Goal: Task Accomplishment & Management: Use online tool/utility

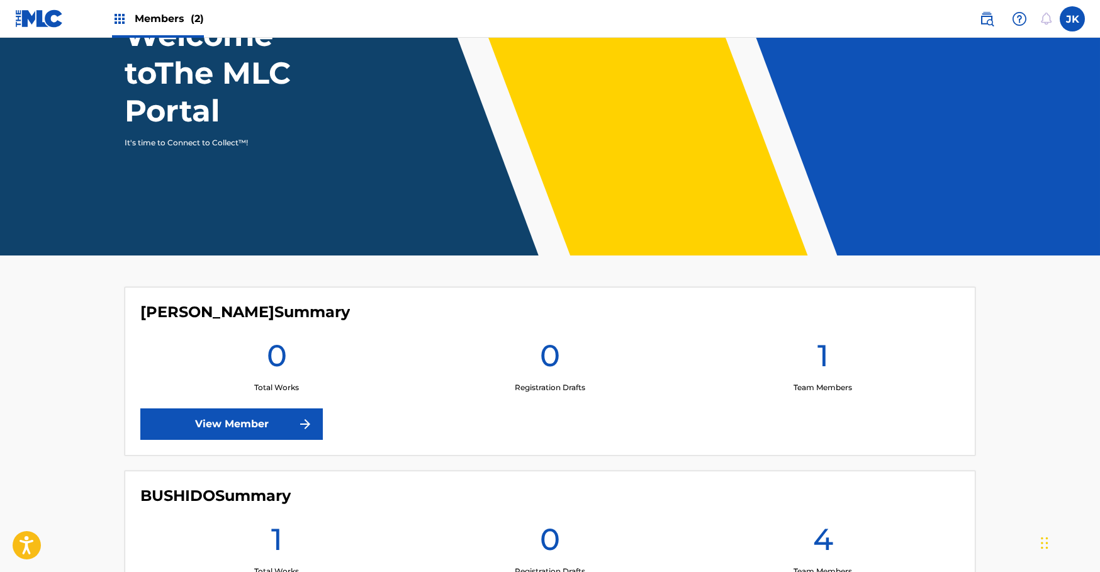
scroll to position [255, 0]
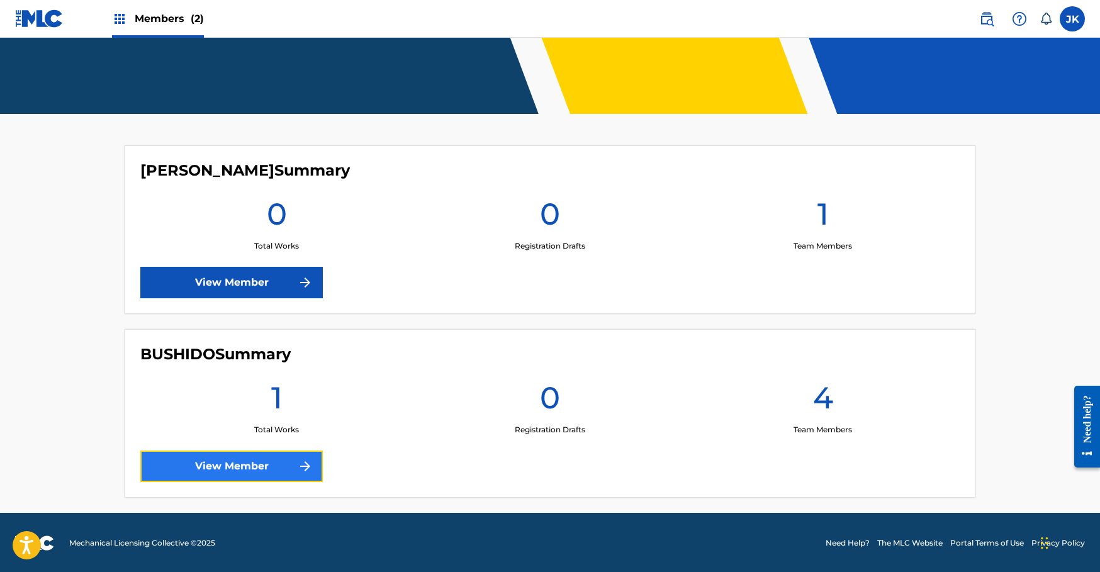
click at [240, 456] on link "View Member" at bounding box center [231, 466] width 182 height 31
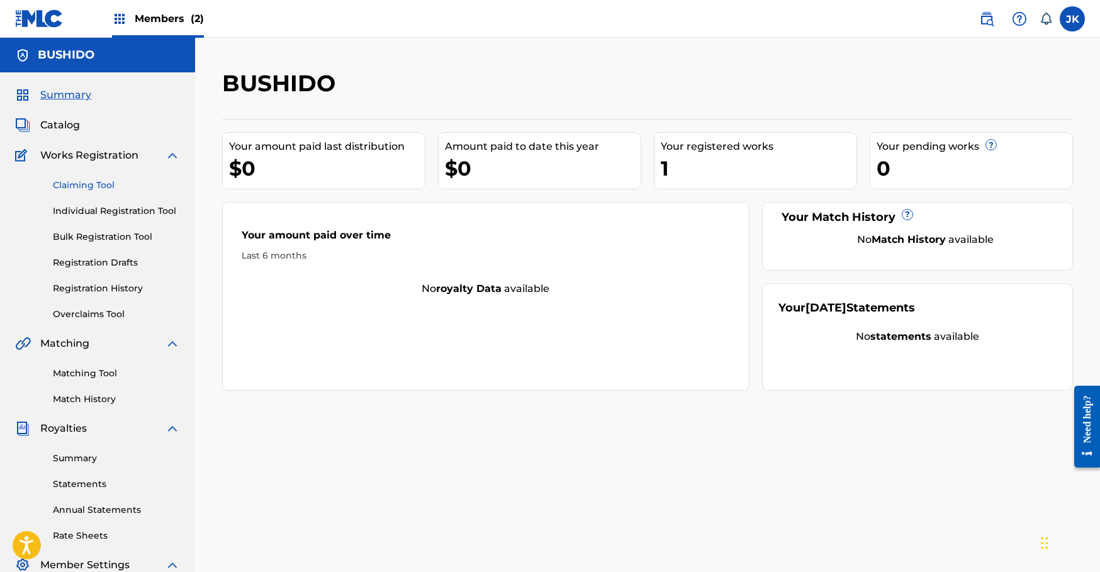
click at [111, 179] on link "Claiming Tool" at bounding box center [116, 185] width 127 height 13
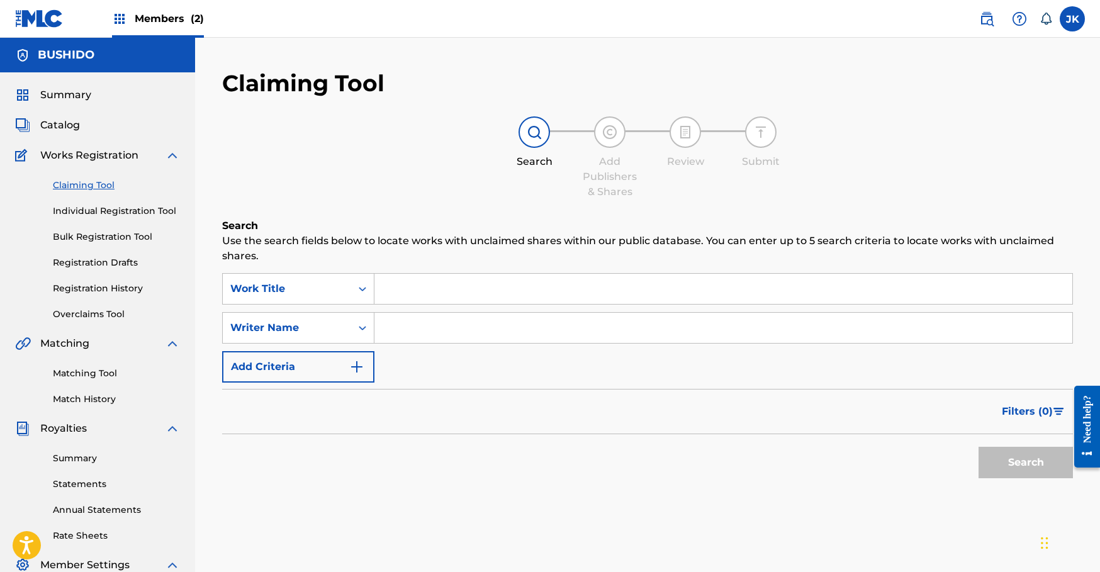
click at [432, 327] on input "Search Form" at bounding box center [723, 328] width 698 height 30
click at [978, 447] on button "Search" at bounding box center [1025, 462] width 94 height 31
click at [468, 313] on input "[PERSON_NAME]" at bounding box center [723, 328] width 698 height 30
click at [476, 324] on input "[PERSON_NAME]" at bounding box center [723, 328] width 698 height 30
type input "dos palabras"
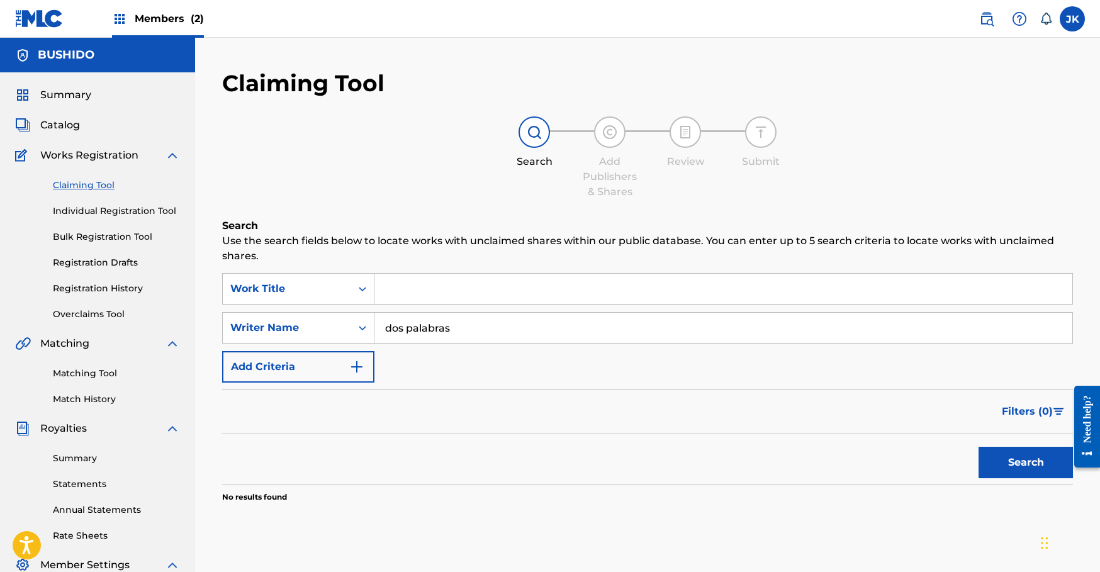
click at [978, 447] on button "Search" at bounding box center [1025, 462] width 94 height 31
drag, startPoint x: 861, startPoint y: 526, endPoint x: 350, endPoint y: 325, distance: 548.4
click at [350, 325] on div "SearchWithCriteriad3afa202-905a-4e54-b812-cab69a20f0ad Writer Name dos palabras" at bounding box center [647, 327] width 851 height 31
drag, startPoint x: 350, startPoint y: 325, endPoint x: 399, endPoint y: 286, distance: 62.6
click at [399, 286] on input "Search Form" at bounding box center [723, 289] width 698 height 30
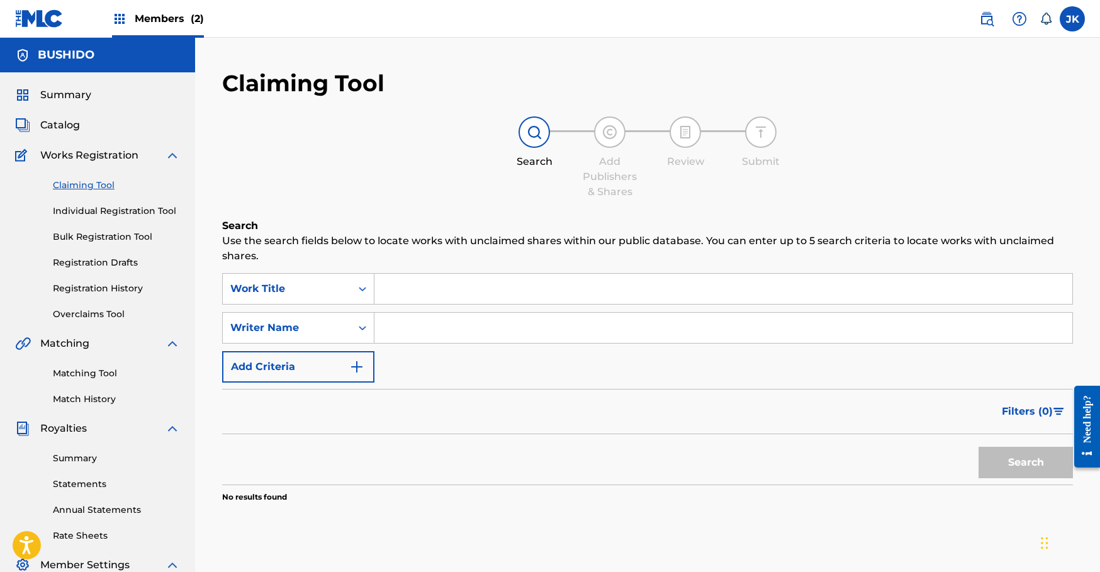
paste input "dos palabras"
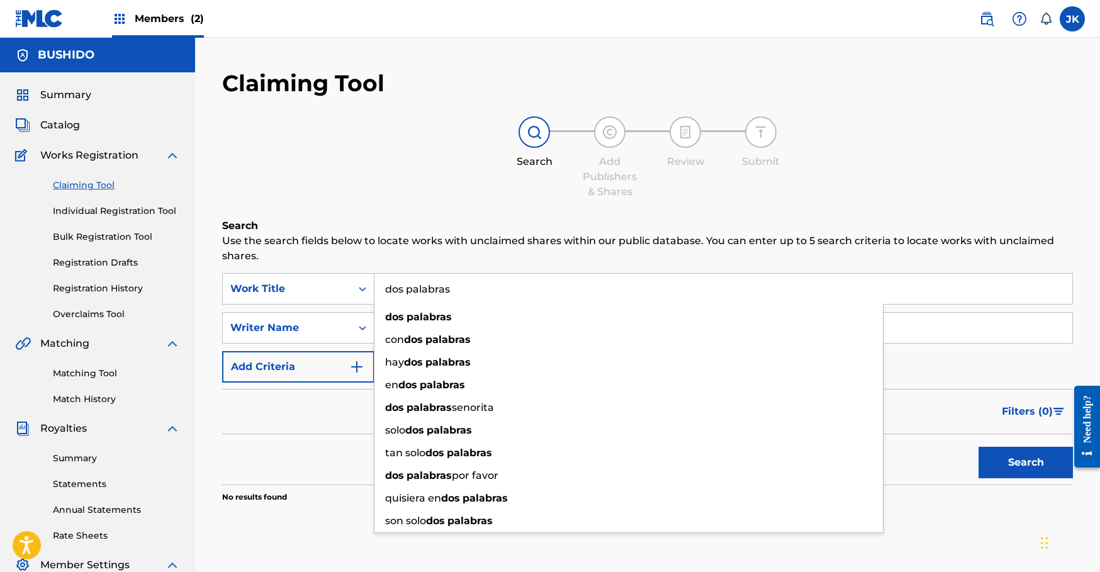
type input "dos palabras"
click at [445, 317] on strong "palabras" at bounding box center [428, 317] width 45 height 12
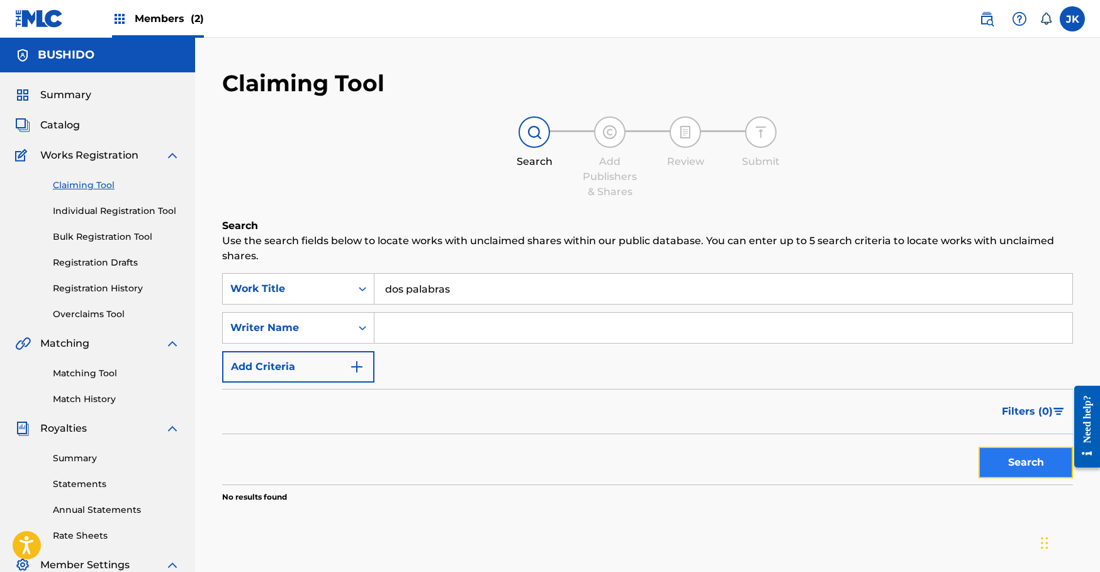
drag, startPoint x: 399, startPoint y: 286, endPoint x: 1007, endPoint y: 466, distance: 633.9
click at [1007, 466] on button "Search" at bounding box center [1025, 462] width 94 height 31
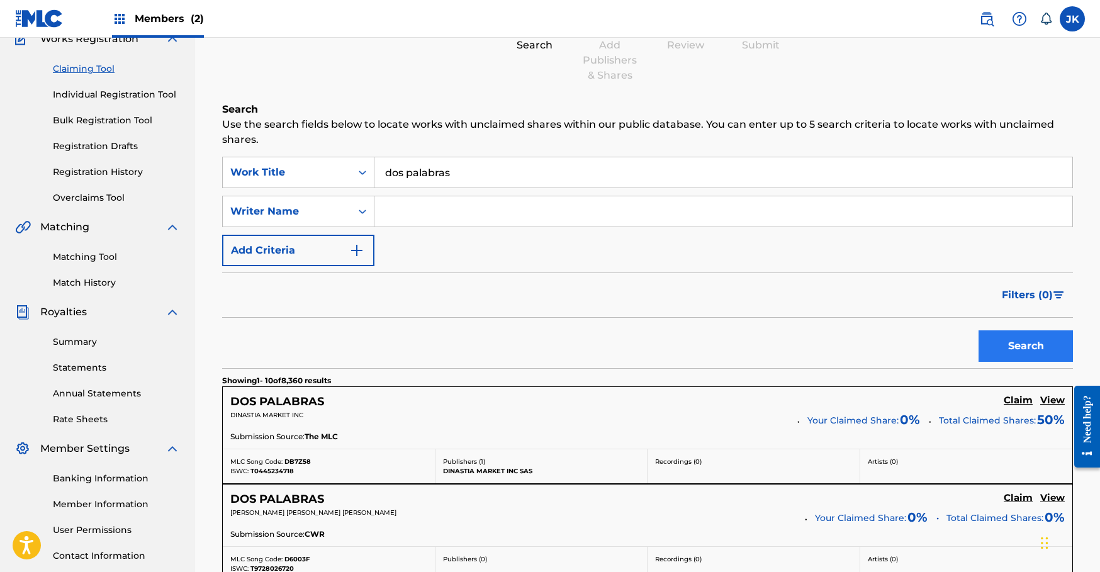
scroll to position [117, 0]
click at [396, 203] on input "Search Form" at bounding box center [723, 211] width 698 height 30
type input "mendez"
click at [978, 330] on button "Search" at bounding box center [1025, 345] width 94 height 31
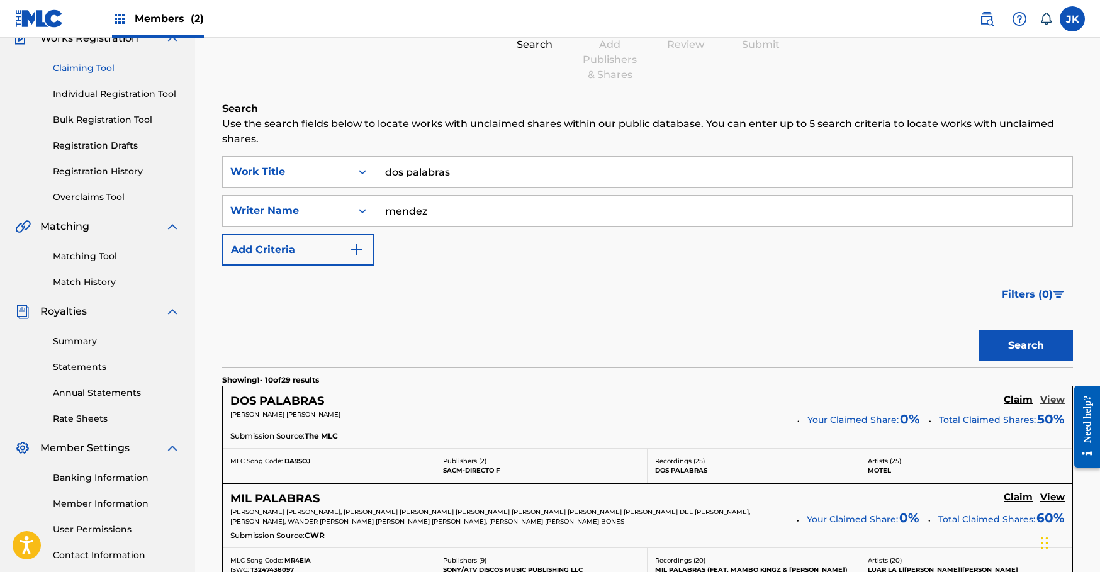
click at [1048, 398] on h5 "View" at bounding box center [1052, 400] width 25 height 12
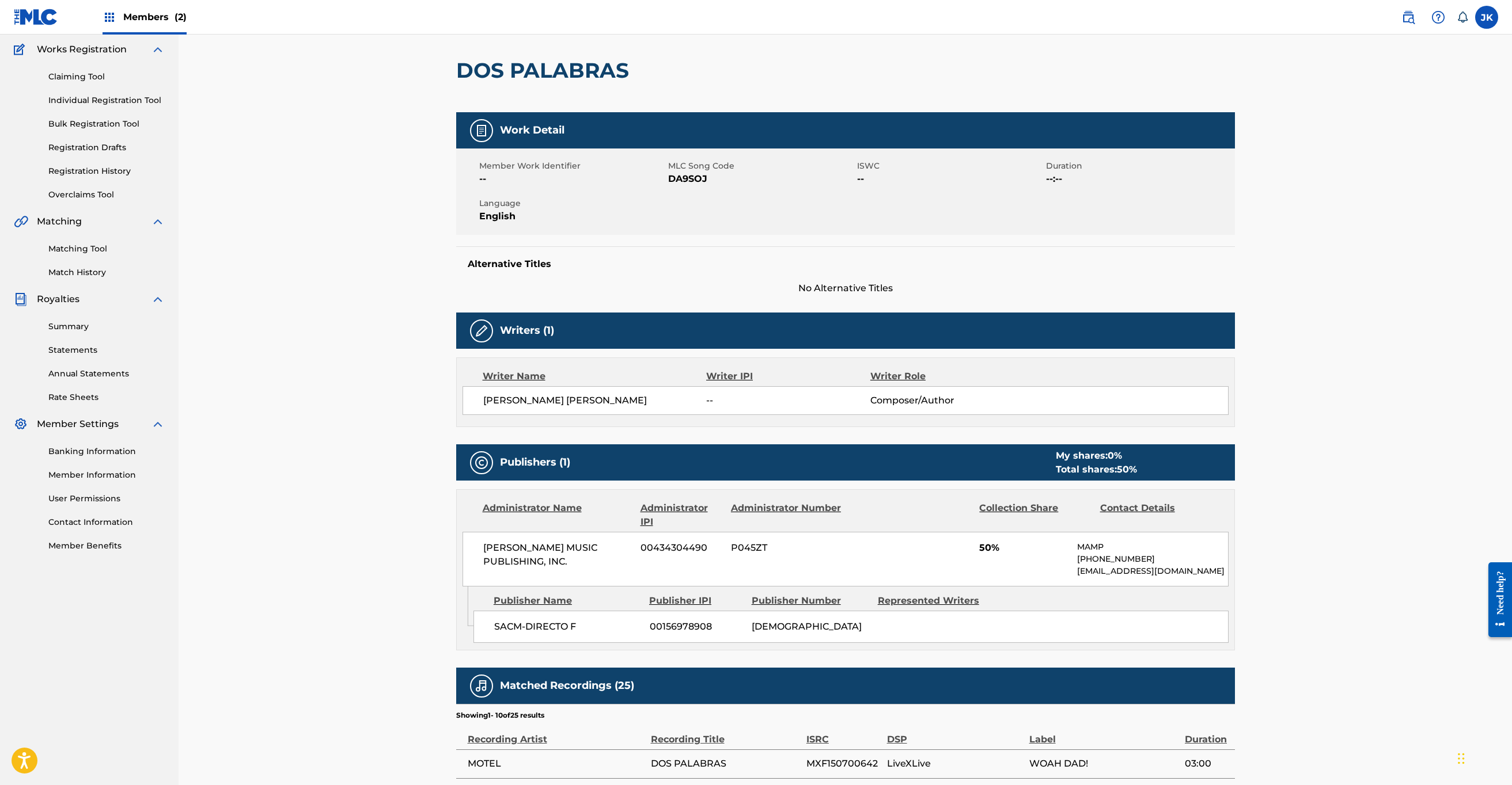
scroll to position [101, 0]
